Goal: Navigation & Orientation: Find specific page/section

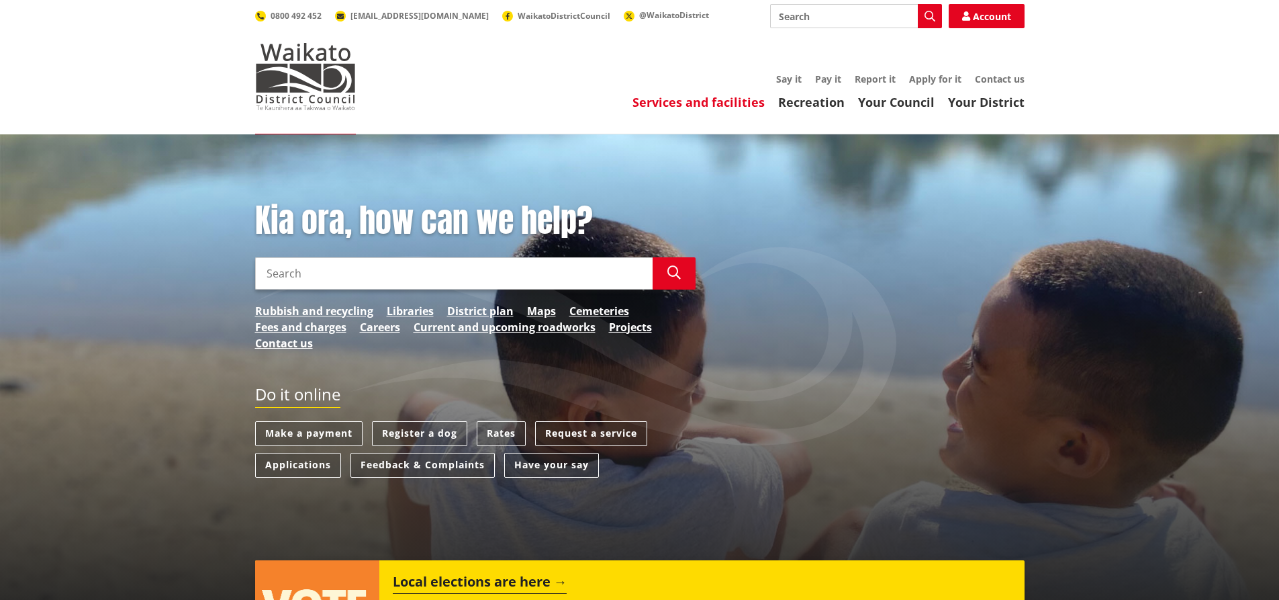
click at [700, 97] on link "Services and facilities" at bounding box center [699, 102] width 132 height 16
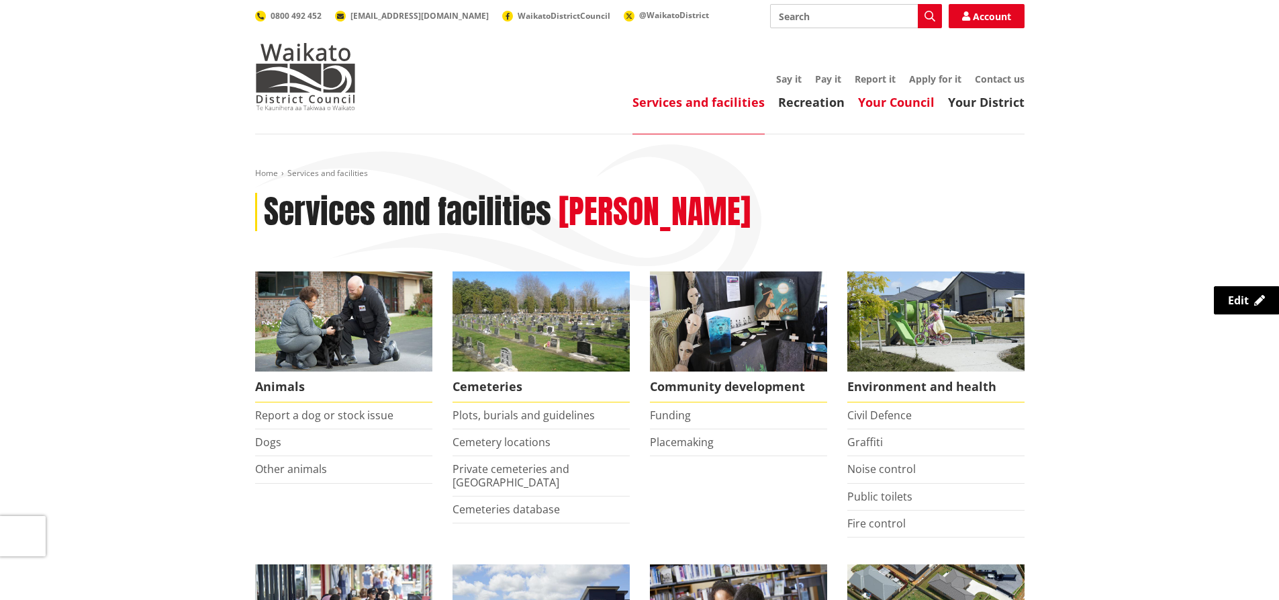
click at [892, 100] on link "Your Council" at bounding box center [896, 102] width 77 height 16
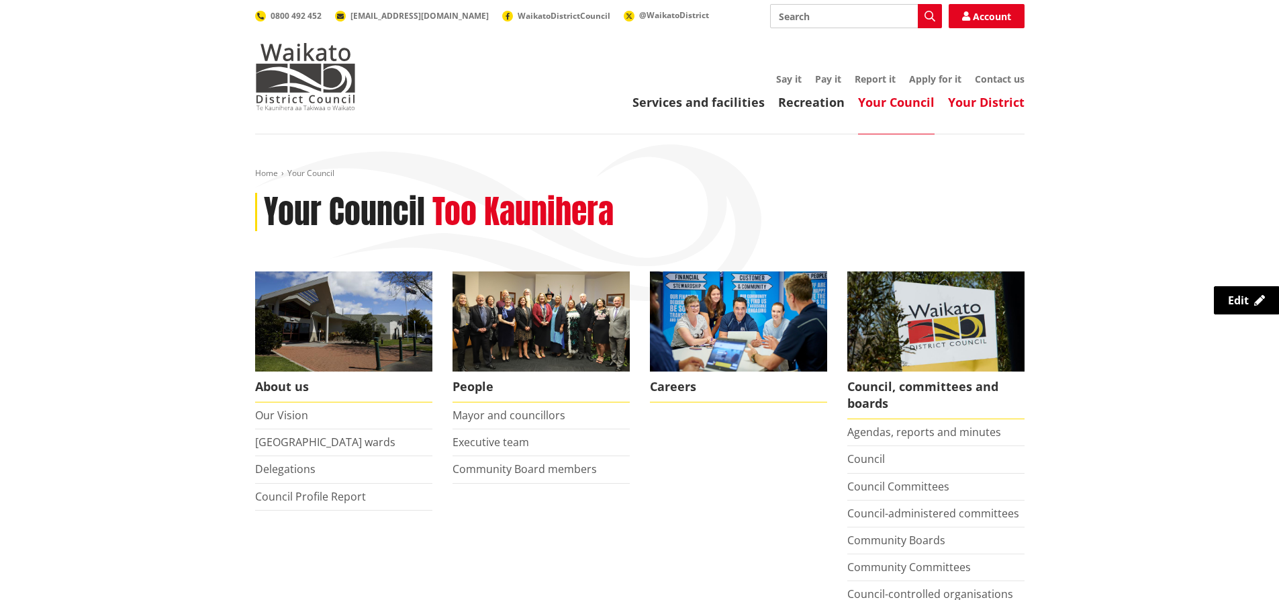
click at [1013, 107] on link "Your District" at bounding box center [986, 102] width 77 height 16
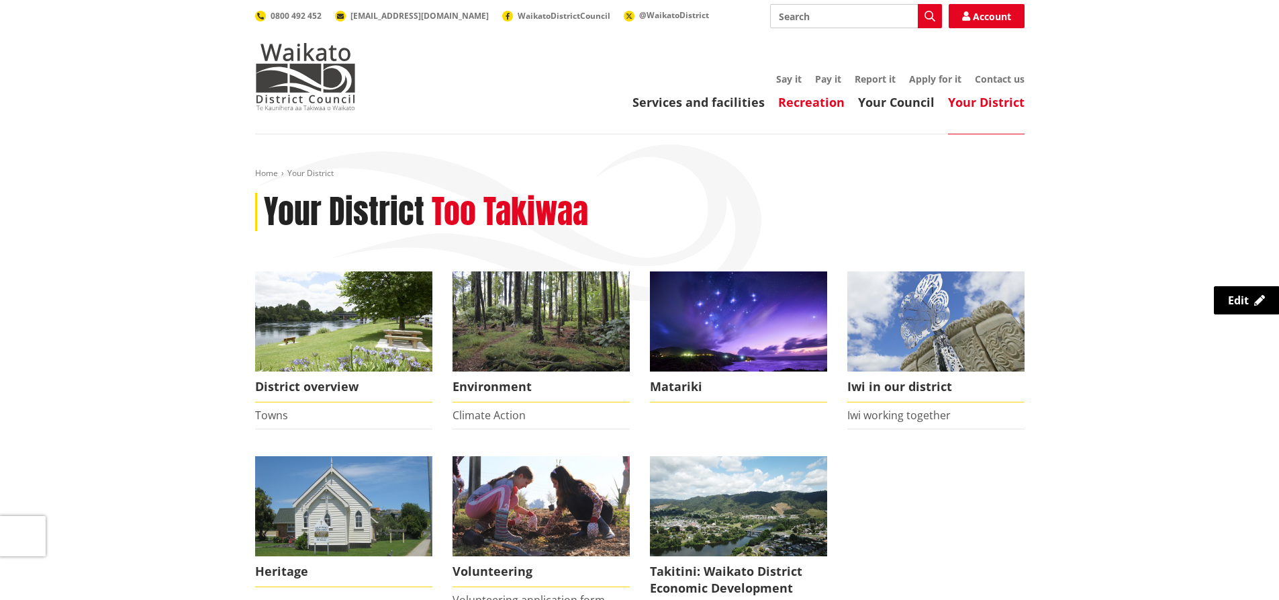
click at [825, 105] on link "Recreation" at bounding box center [811, 102] width 66 height 16
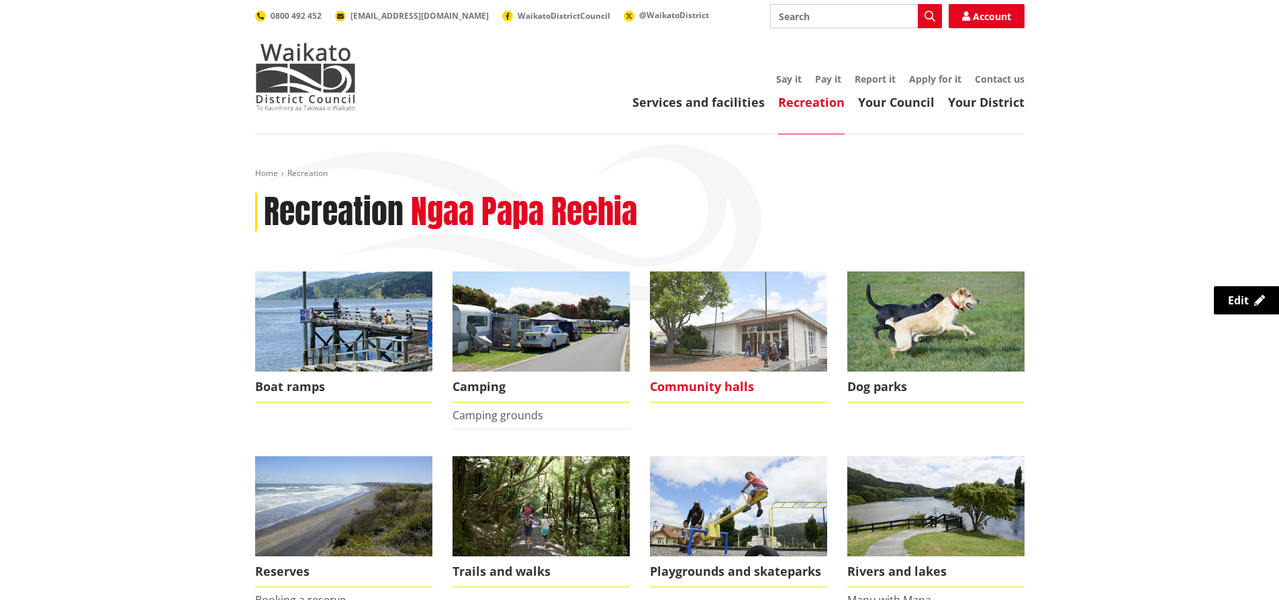
click at [727, 284] on img at bounding box center [738, 321] width 177 height 100
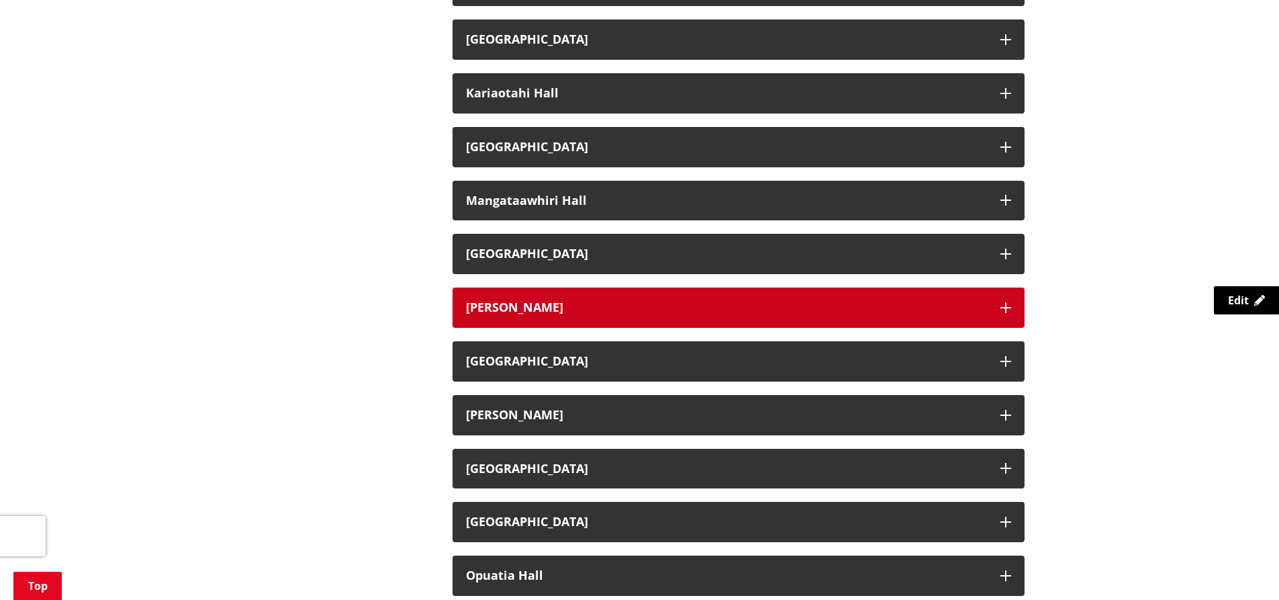
scroll to position [940, 0]
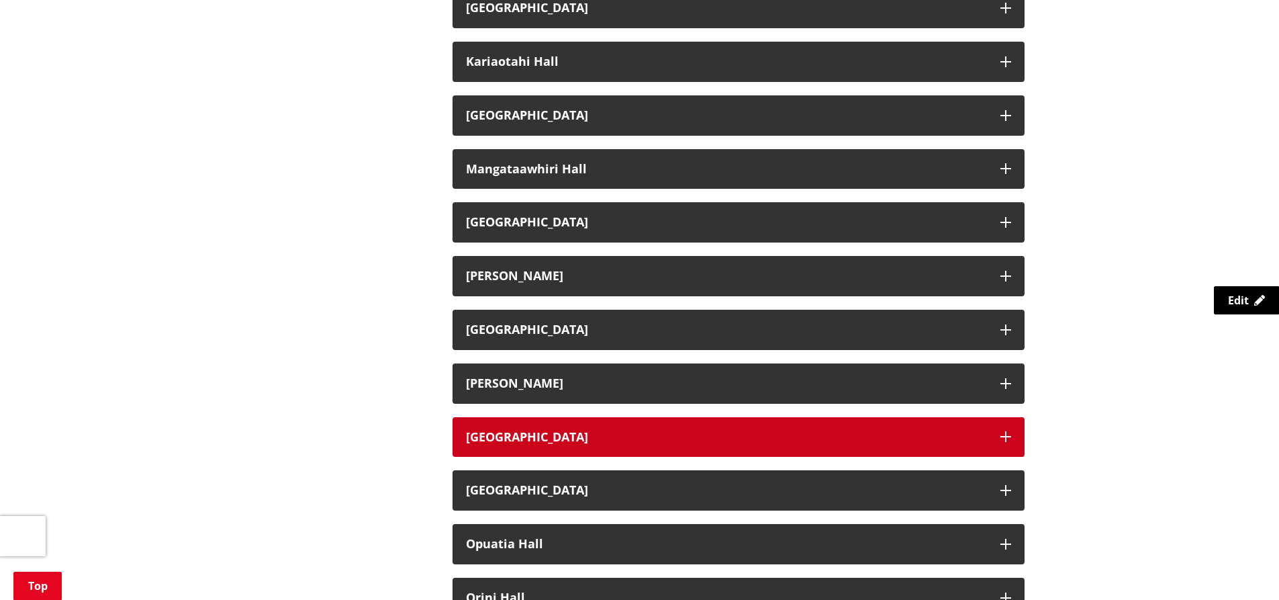
click at [580, 440] on h3 "Ngaaruawaahia Memorial Hall" at bounding box center [726, 436] width 521 height 13
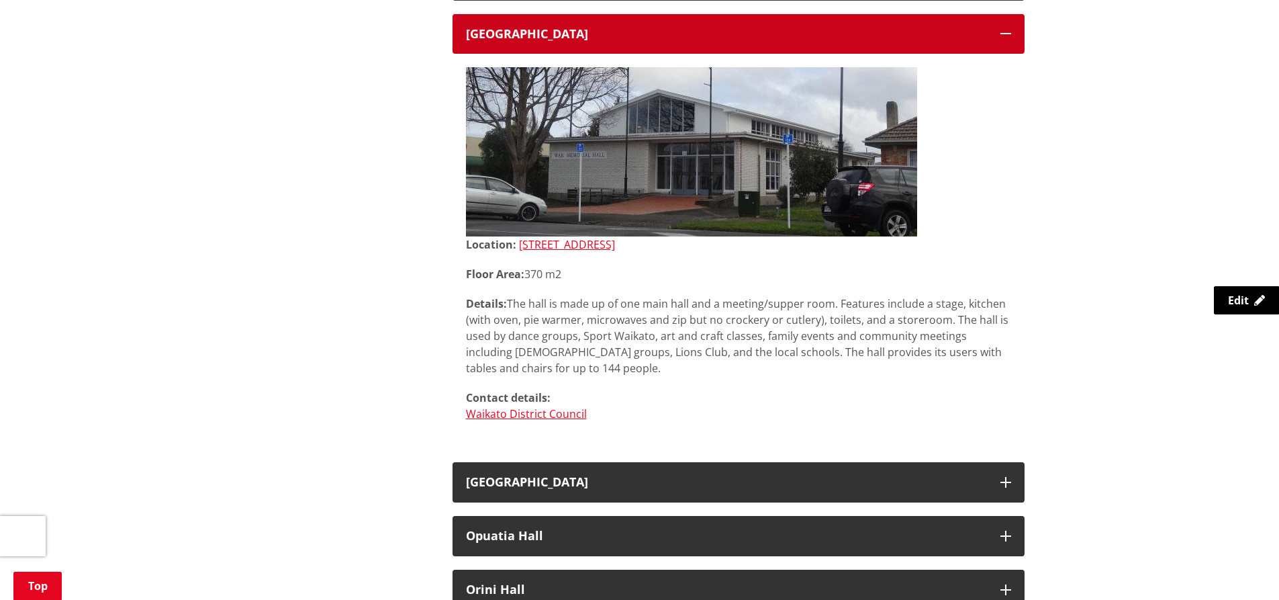
scroll to position [1276, 0]
